Goal: Task Accomplishment & Management: Manage account settings

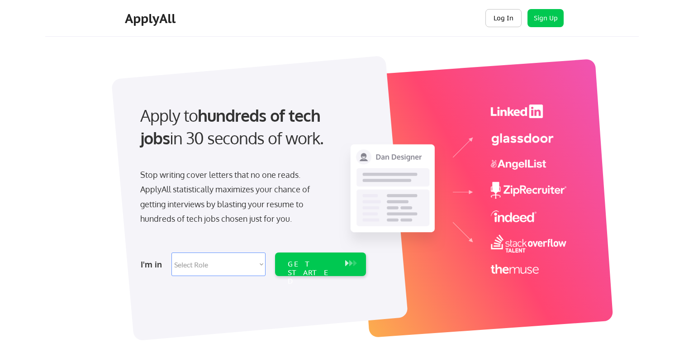
click at [505, 20] on button "Log In" at bounding box center [503, 18] width 36 height 18
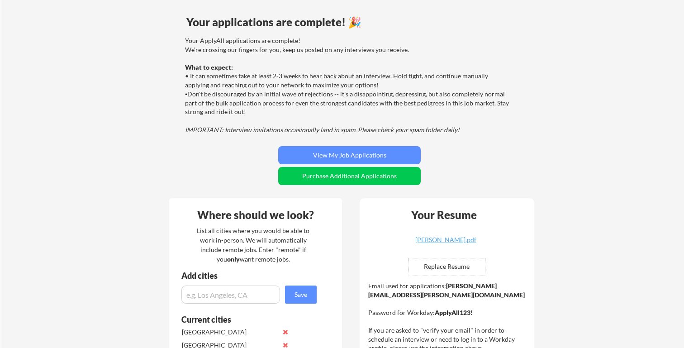
scroll to position [69, 0]
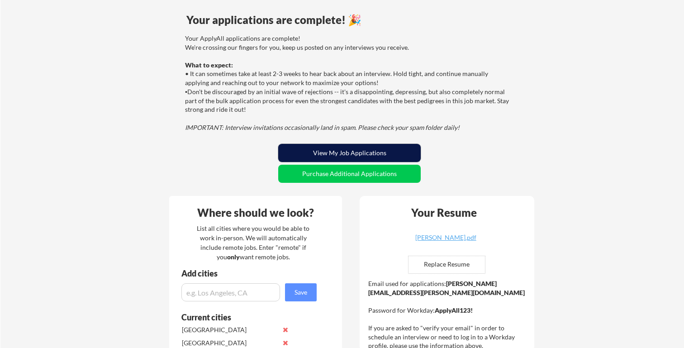
click at [349, 147] on button "View My Job Applications" at bounding box center [349, 153] width 142 height 18
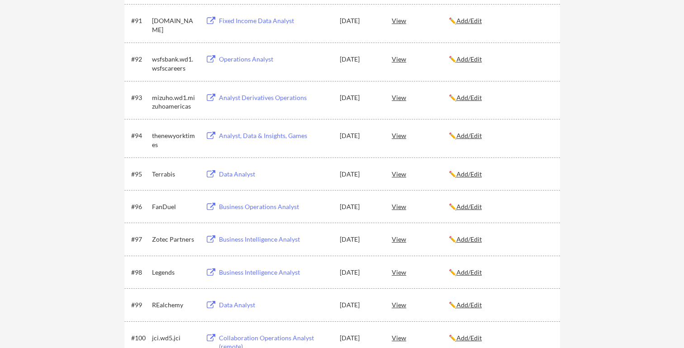
scroll to position [19, 0]
